Goal: Task Accomplishment & Management: Use online tool/utility

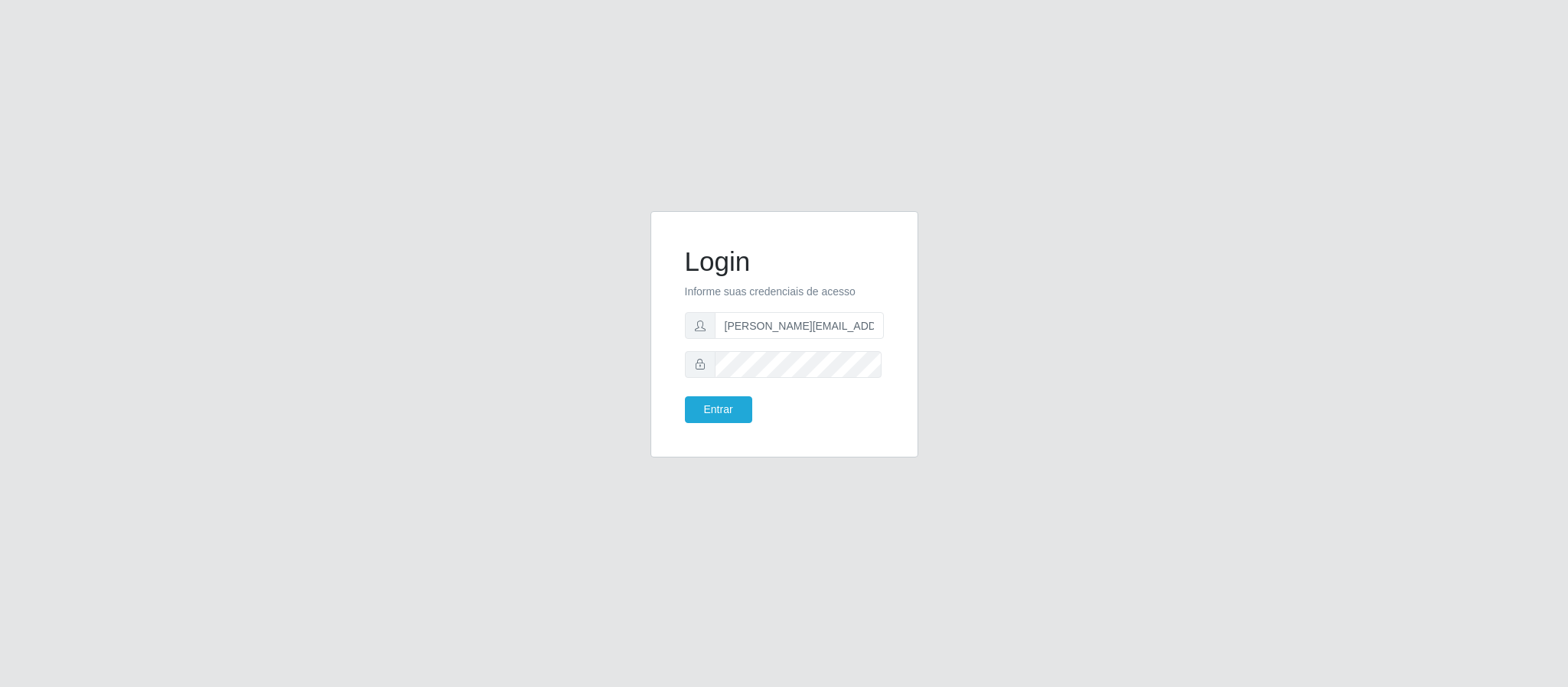
click at [685, 397] on button "Entrar" at bounding box center [718, 410] width 67 height 27
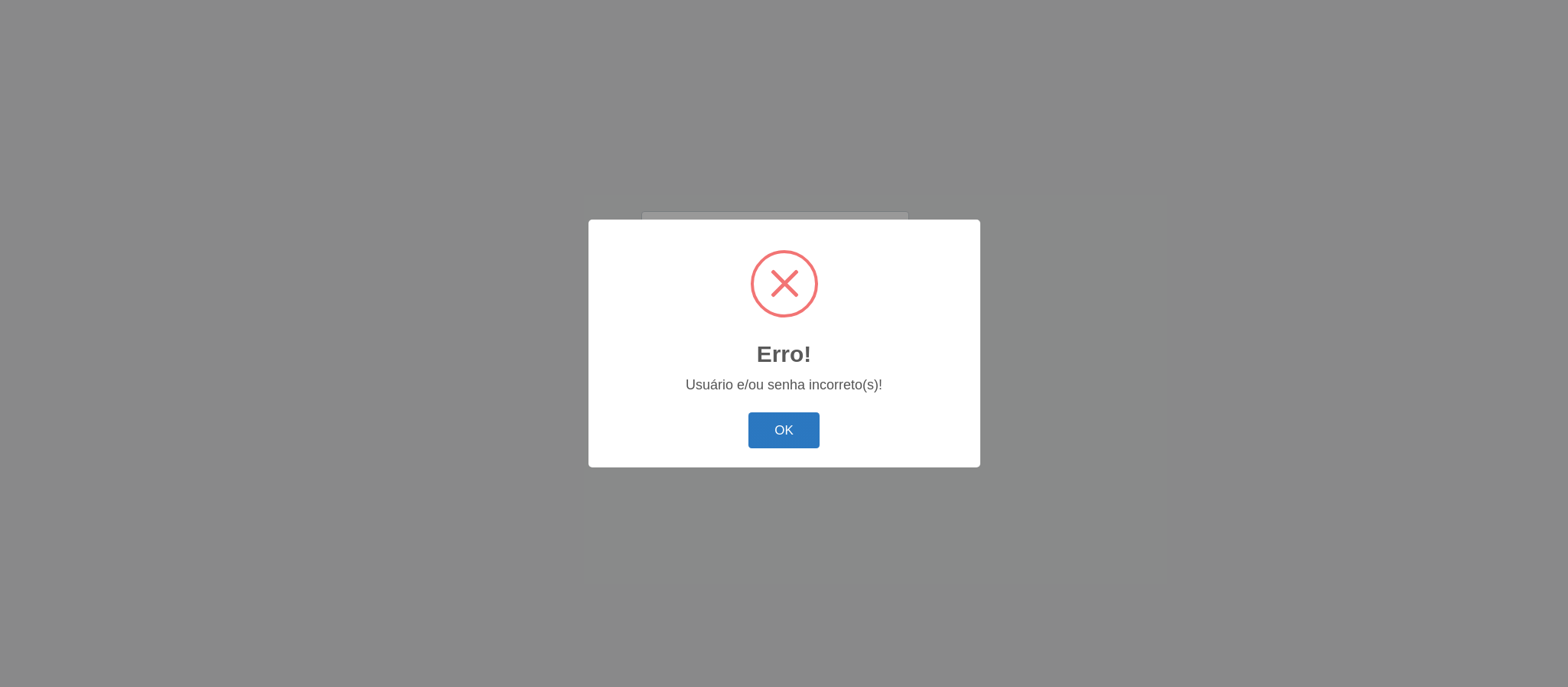
click at [805, 427] on button "OK" at bounding box center [783, 430] width 71 height 36
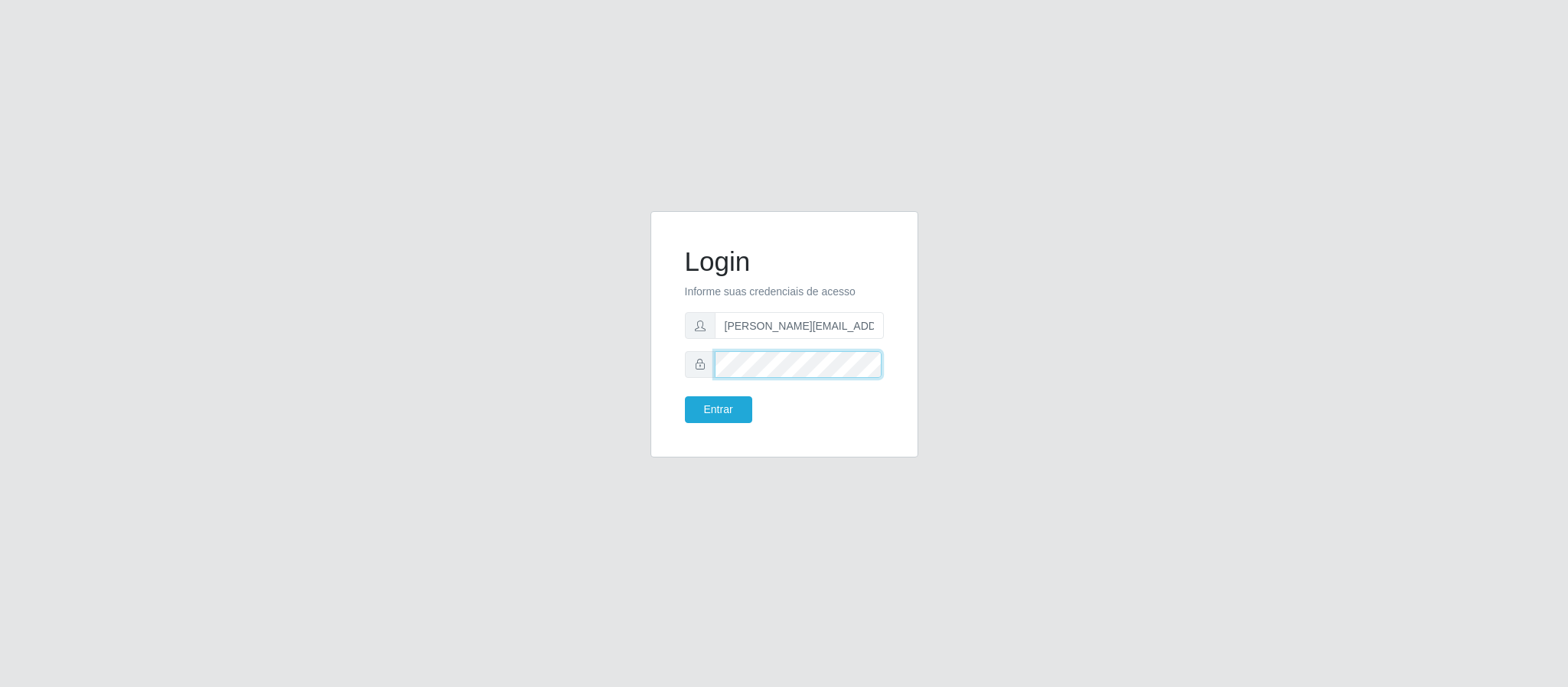
click at [685, 397] on button "Entrar" at bounding box center [718, 410] width 67 height 27
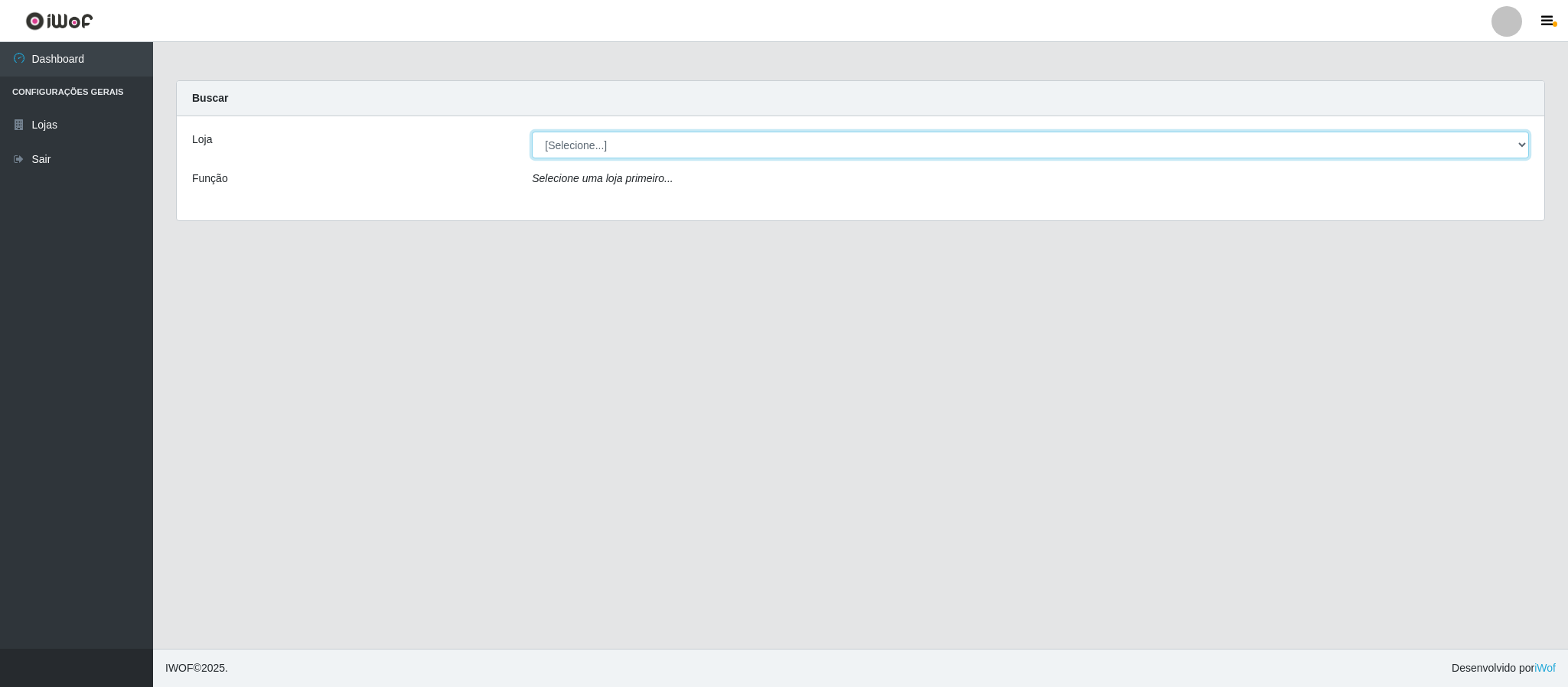
click at [693, 142] on select "[Selecione...] Queiroz Atacadão - Coophab" at bounding box center [1030, 144] width 997 height 27
select select "463"
click at [532, 131] on select "[Selecione...] Queiroz Atacadão - Coophab" at bounding box center [1030, 144] width 997 height 27
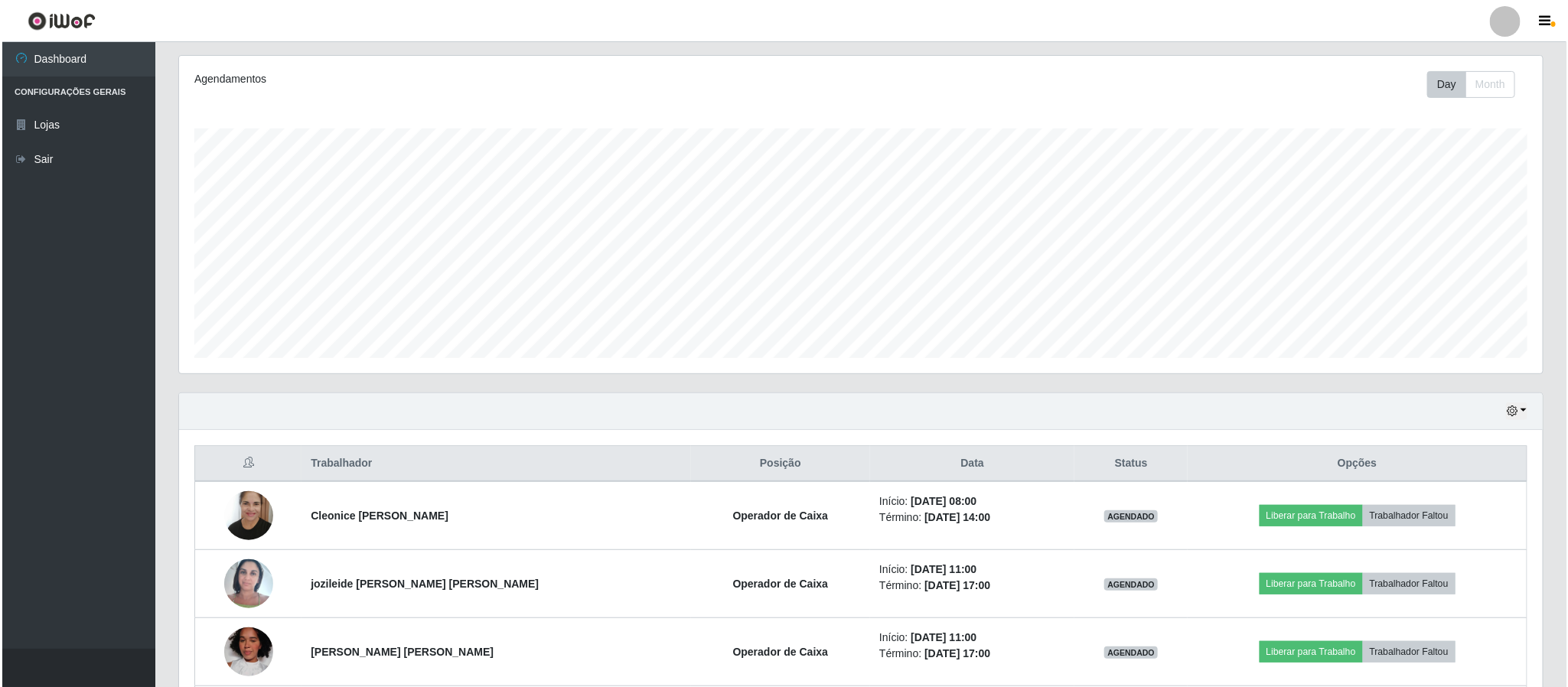
scroll to position [229, 0]
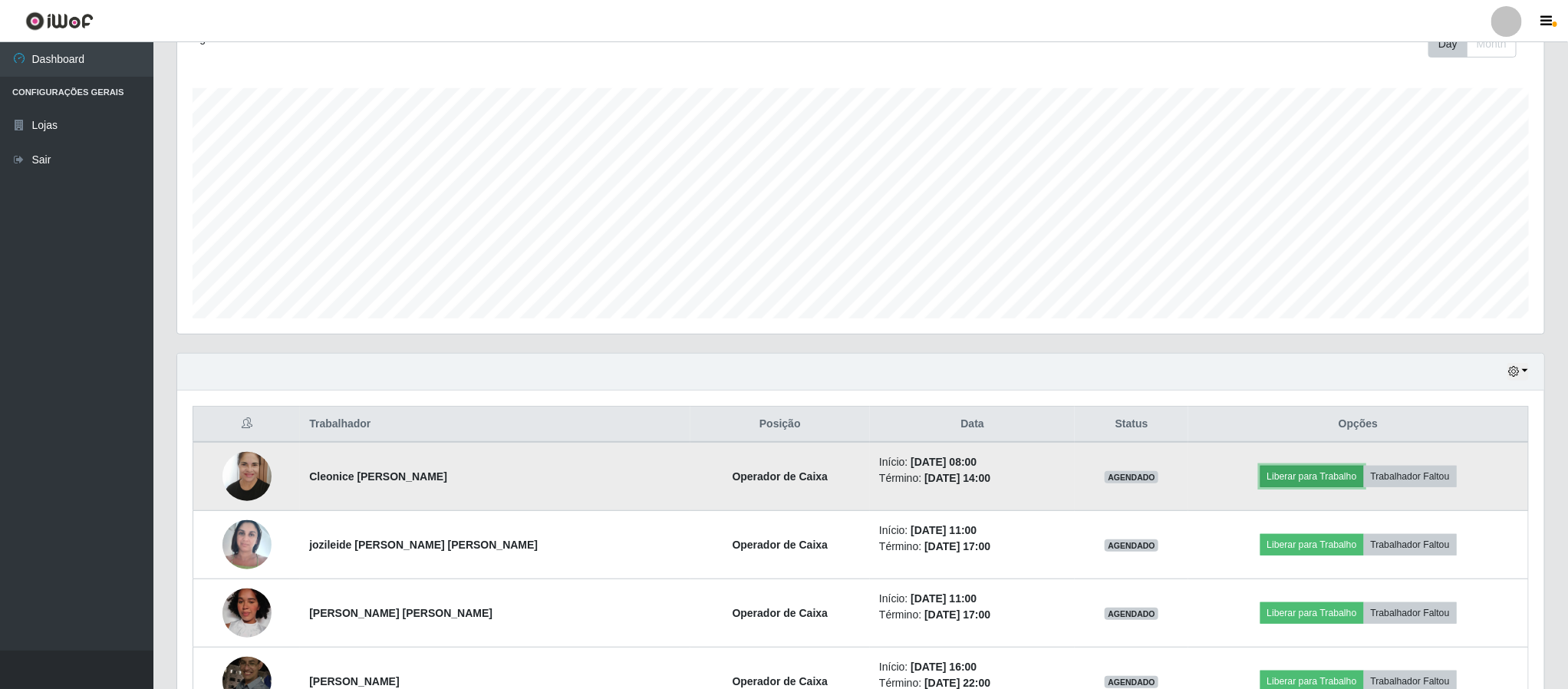
click at [1302, 469] on button "Liberar para Trabalho" at bounding box center [1312, 476] width 104 height 21
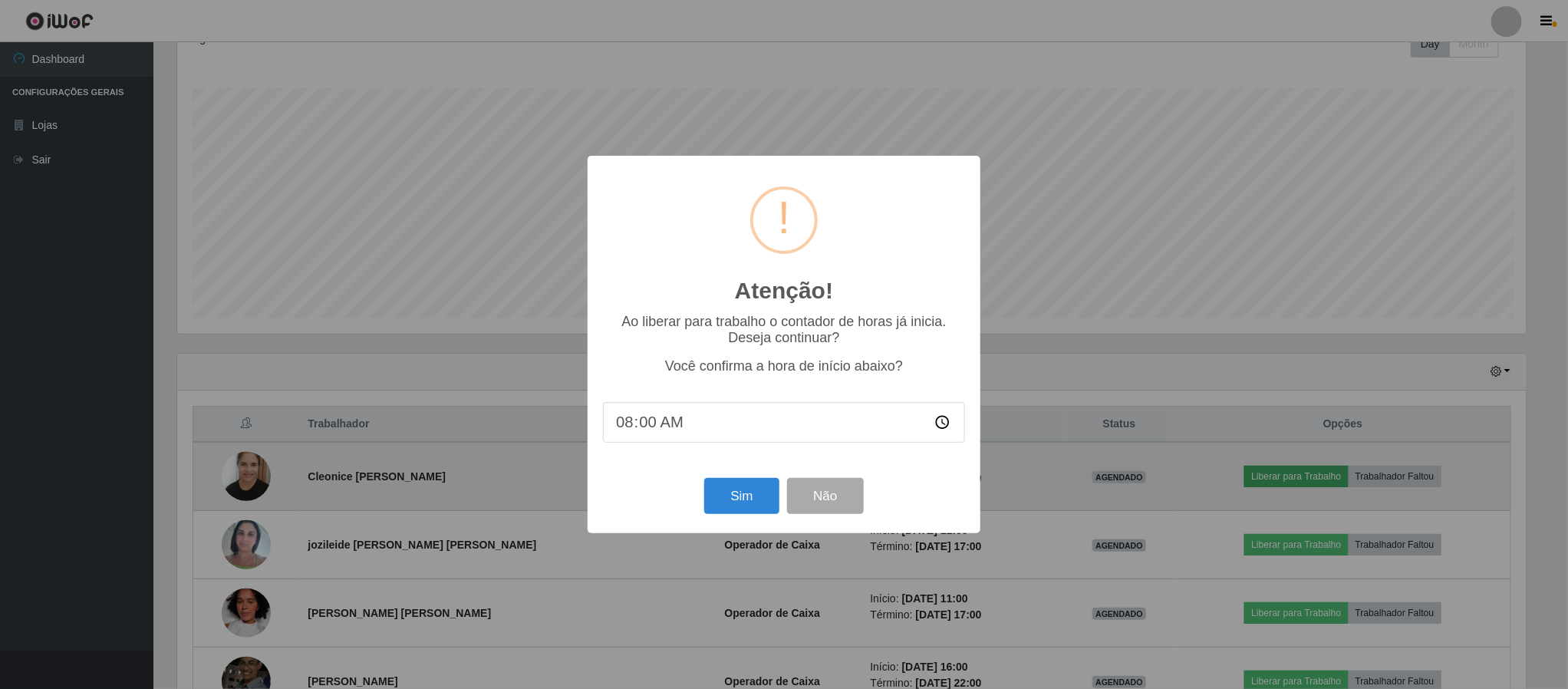
scroll to position [320, 1353]
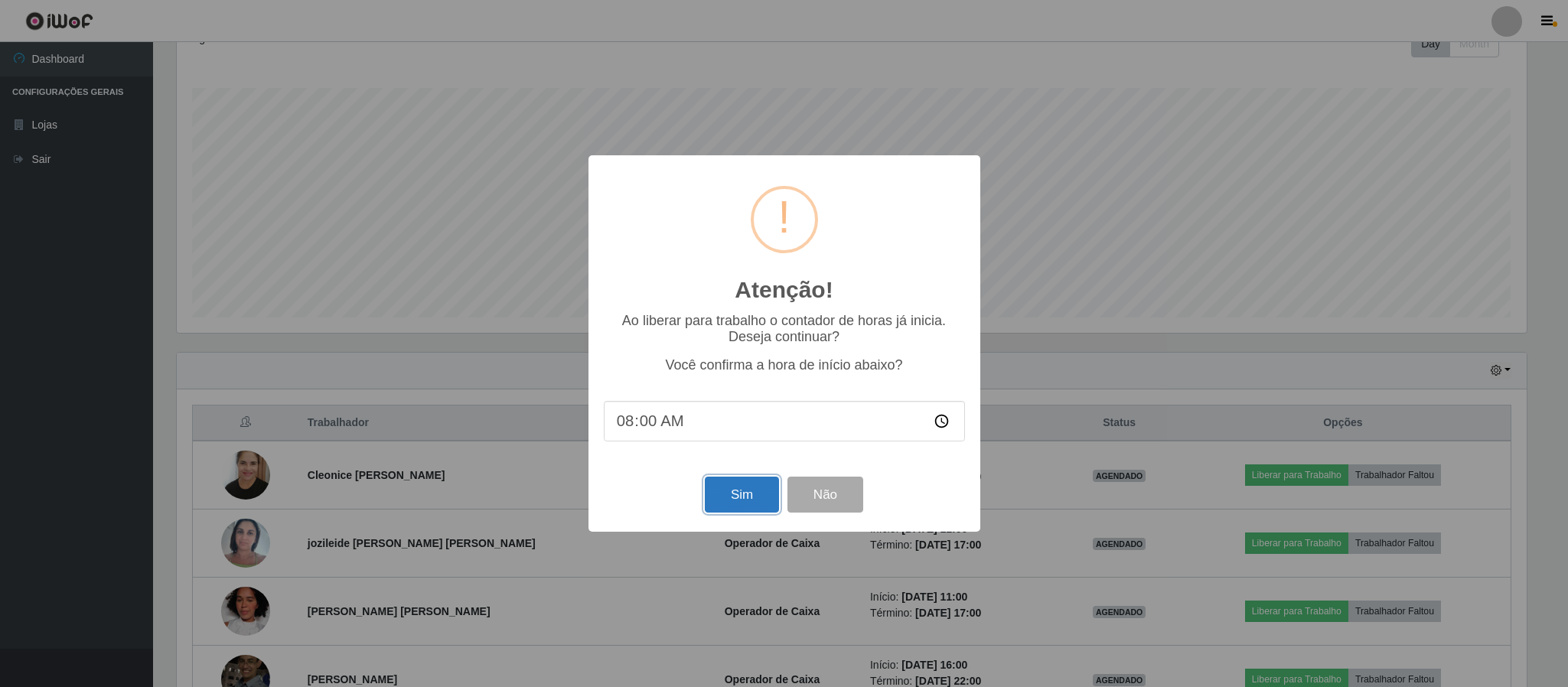
click at [737, 496] on button "Sim" at bounding box center [741, 495] width 74 height 36
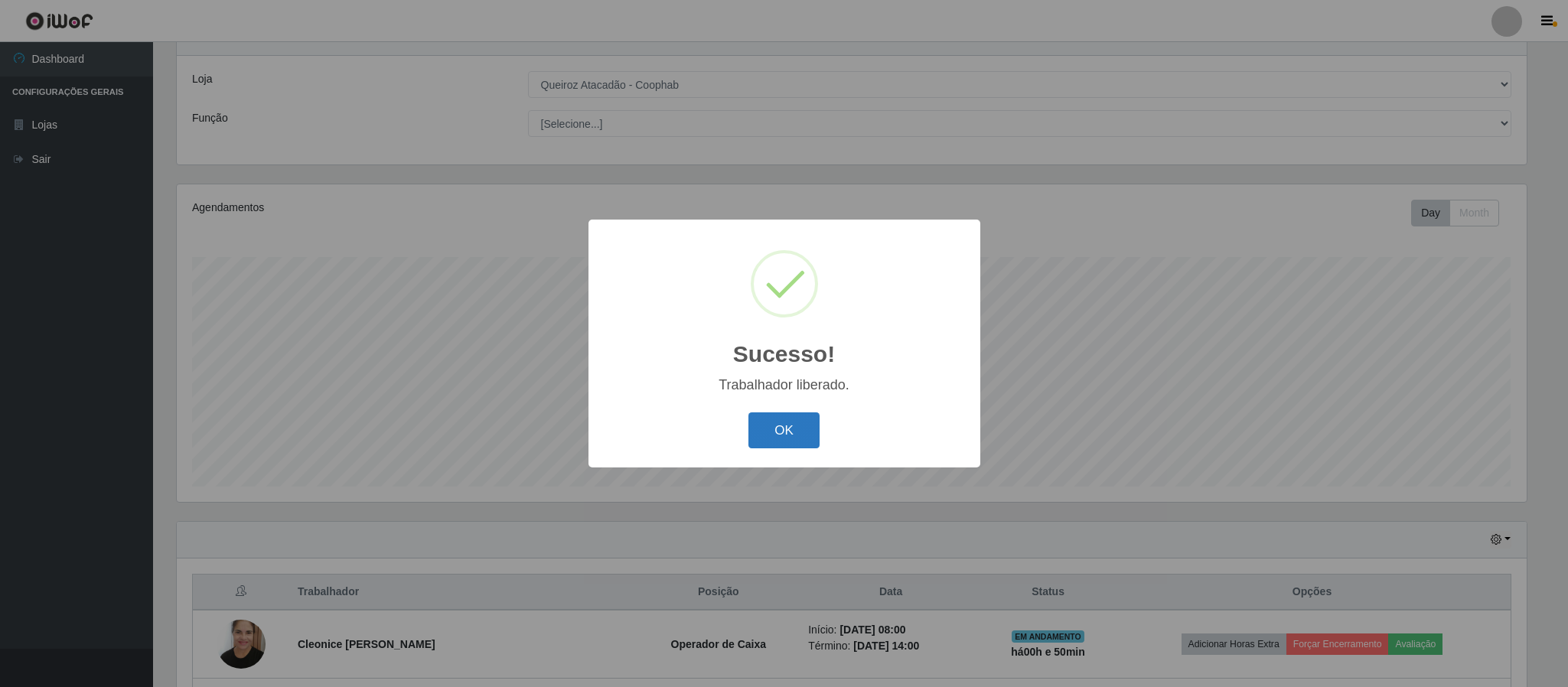
click at [795, 430] on button "OK" at bounding box center [783, 430] width 71 height 36
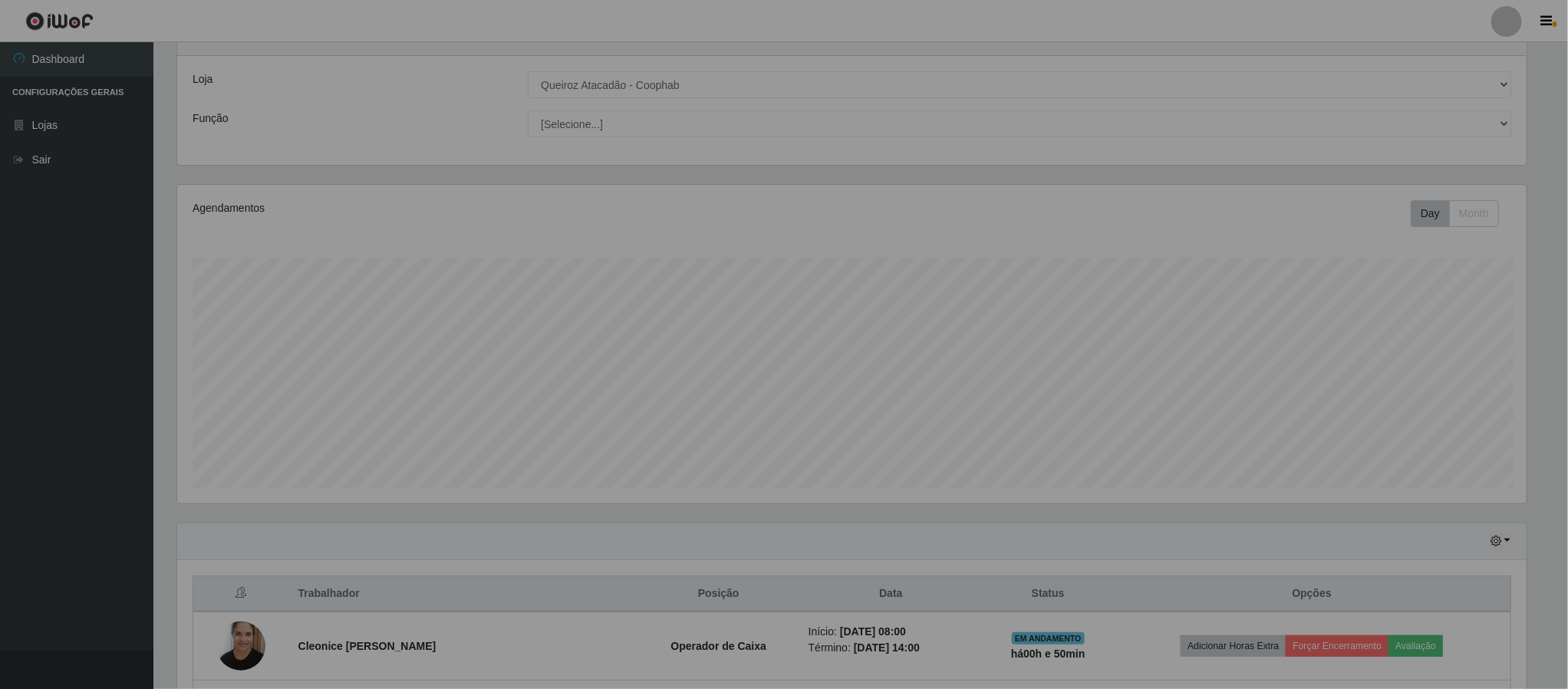
scroll to position [320, 1365]
